Goal: Find specific page/section: Find specific page/section

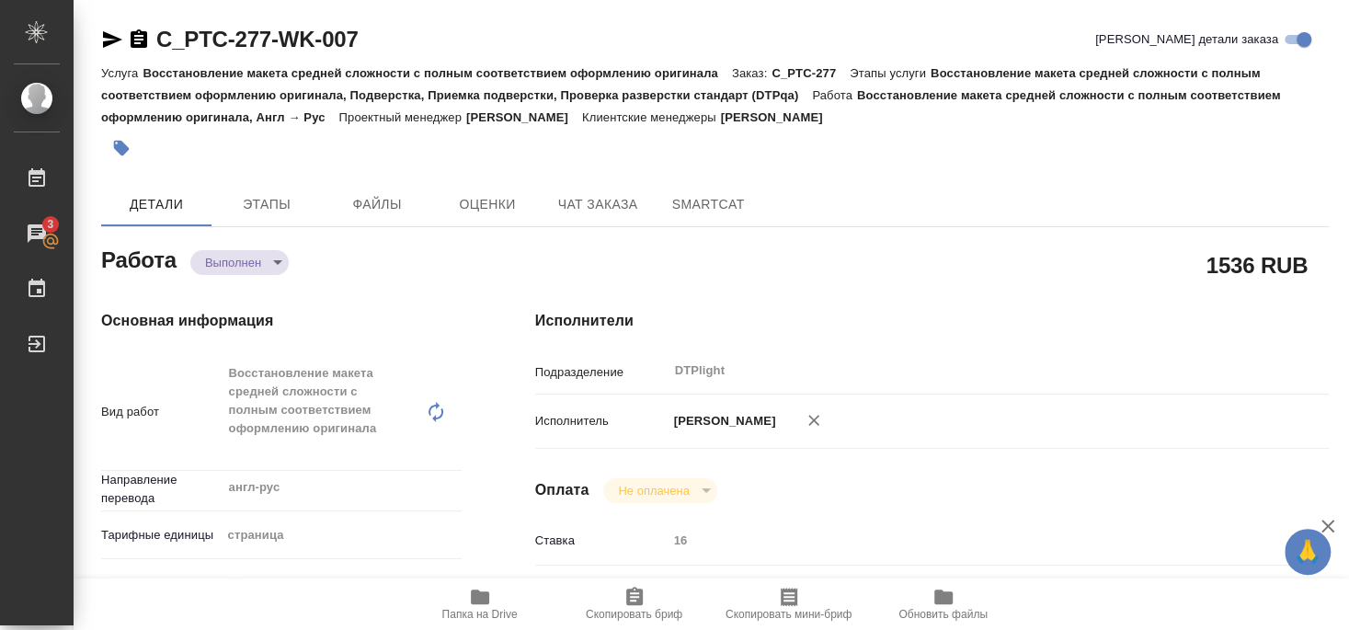
type textarea "x"
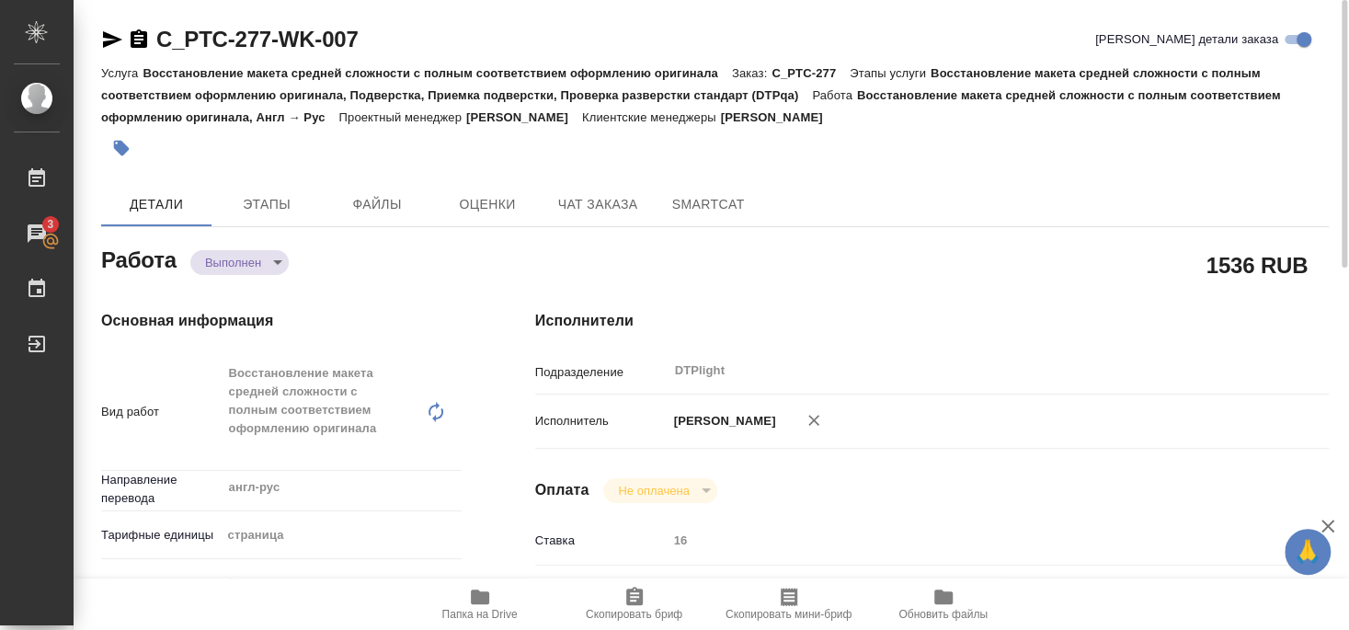
type textarea "x"
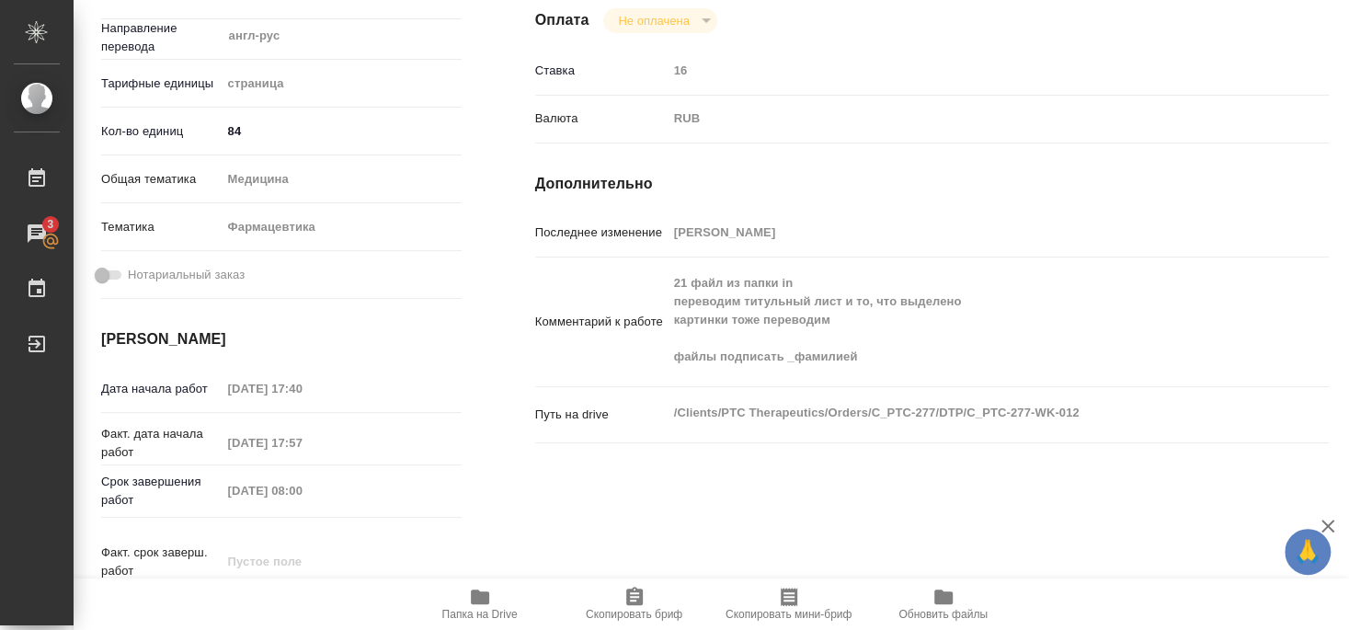
scroll to position [470, 0]
